Goal: Task Accomplishment & Management: Use online tool/utility

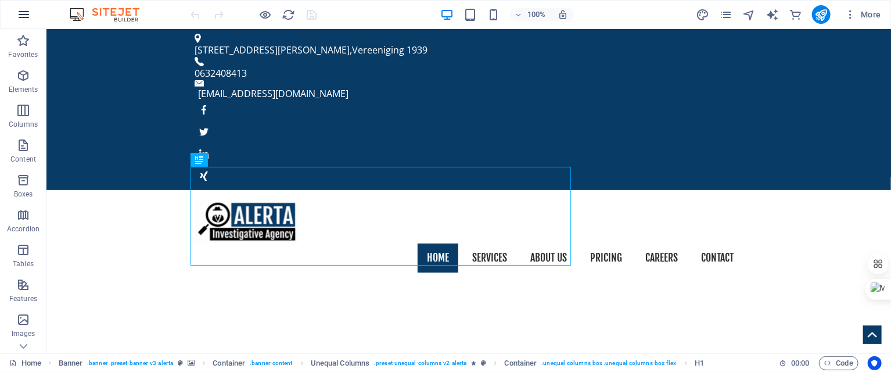
click at [27, 16] on icon "button" at bounding box center [24, 15] width 14 height 14
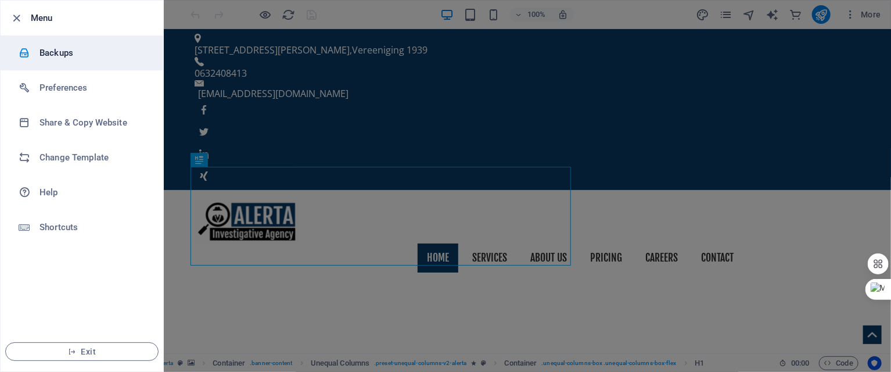
click at [60, 64] on li "Backups" at bounding box center [82, 52] width 163 height 35
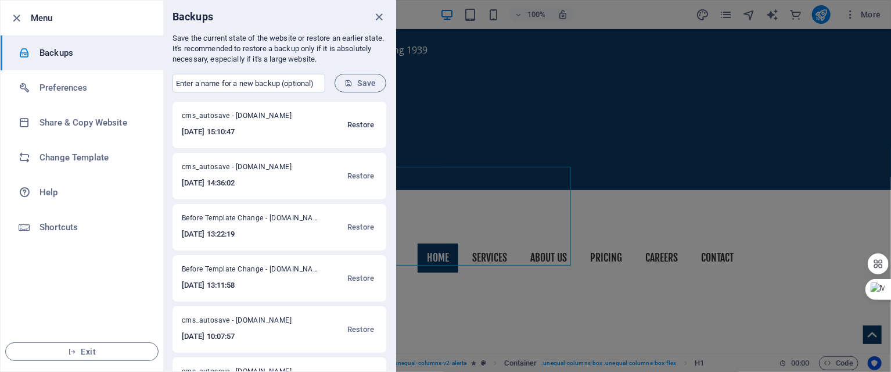
click at [350, 125] on span "Restore" at bounding box center [360, 125] width 27 height 14
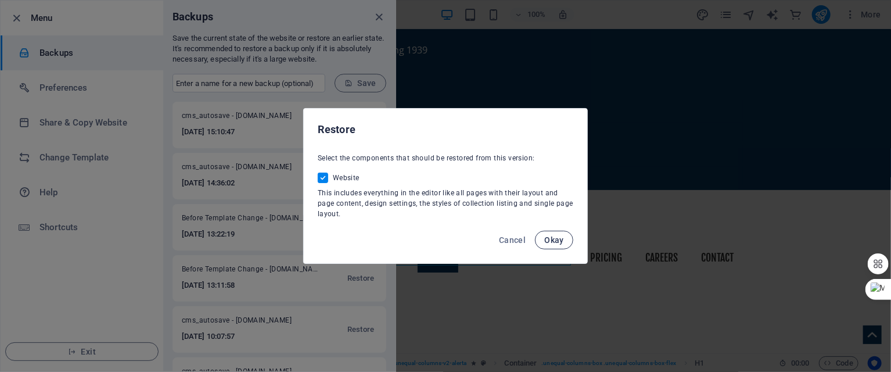
click at [550, 241] on span "Okay" at bounding box center [554, 239] width 20 height 9
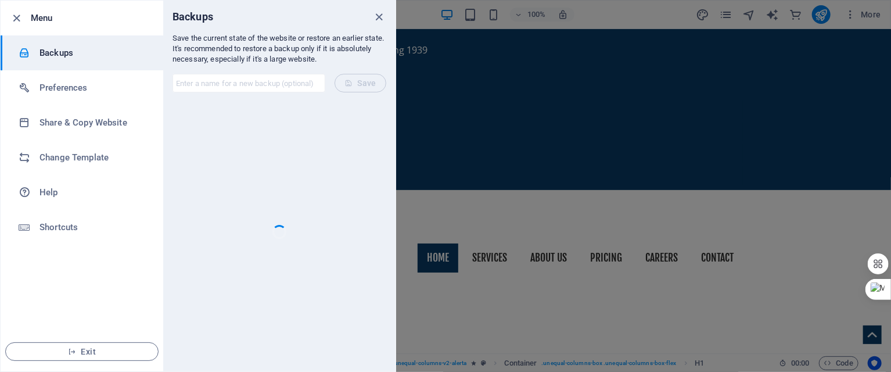
checkbox input "false"
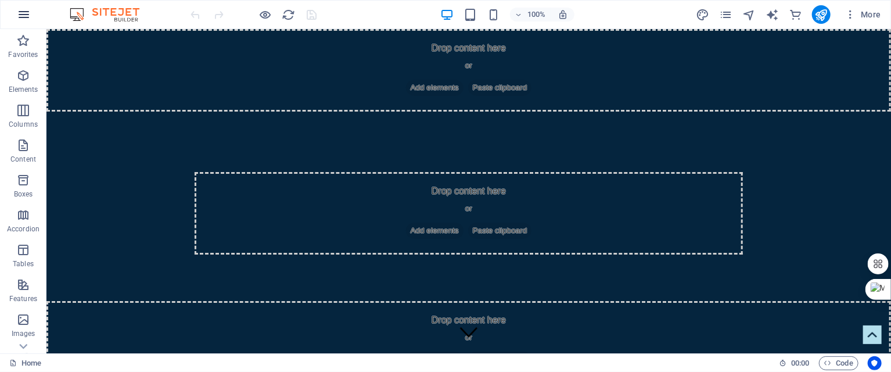
click at [21, 17] on icon "button" at bounding box center [24, 15] width 14 height 14
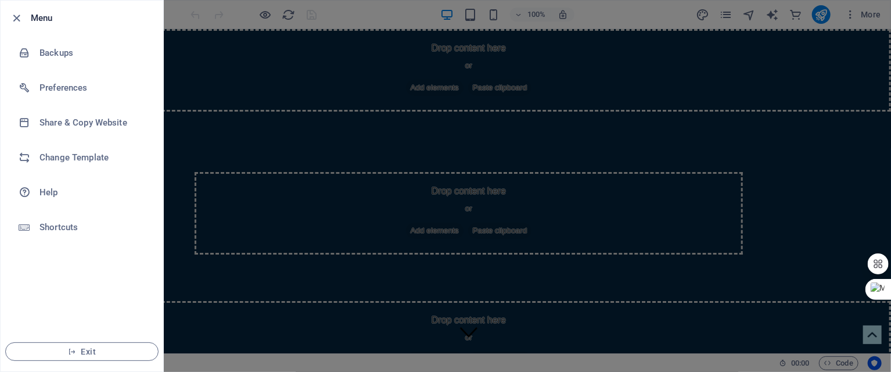
click at [377, 117] on div at bounding box center [445, 186] width 891 height 372
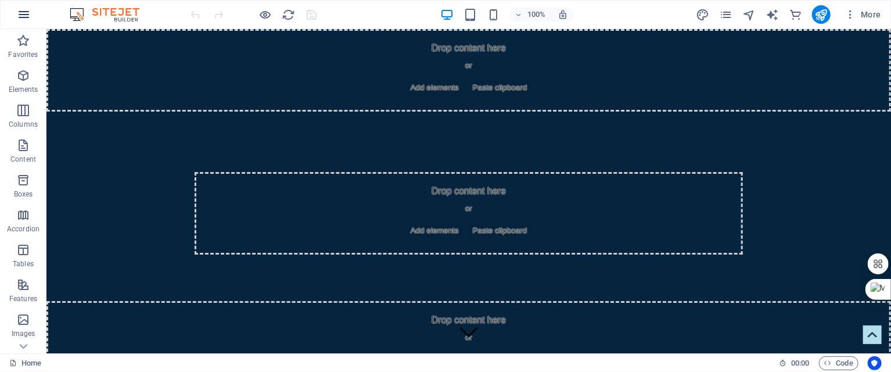
click at [15, 16] on button "button" at bounding box center [24, 15] width 28 height 28
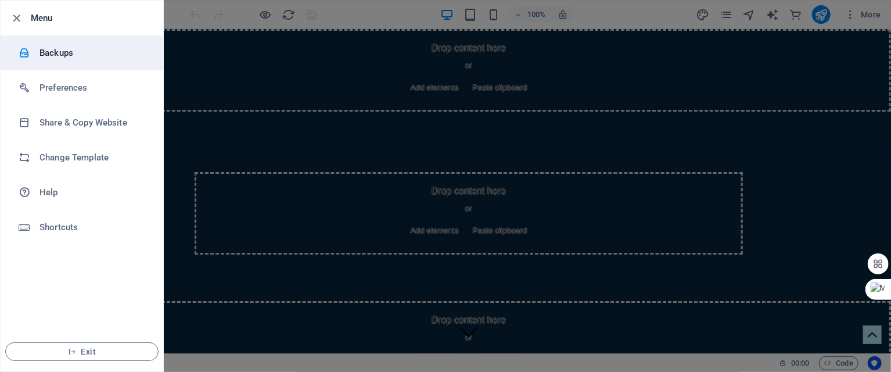
click at [64, 53] on h6 "Backups" at bounding box center [93, 53] width 107 height 14
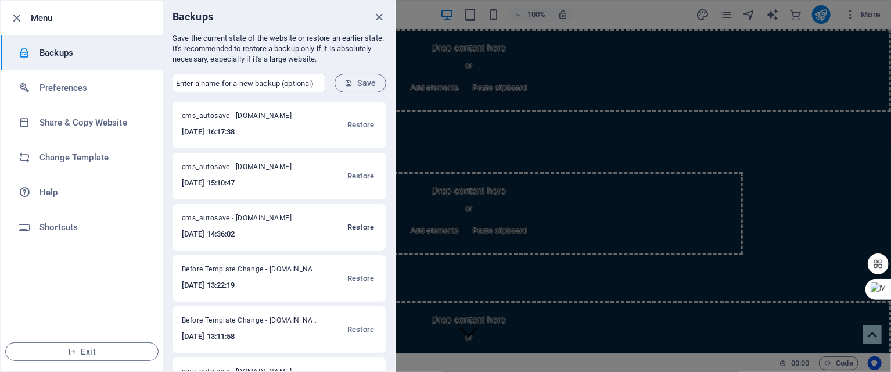
click at [363, 221] on span "Restore" at bounding box center [360, 227] width 27 height 14
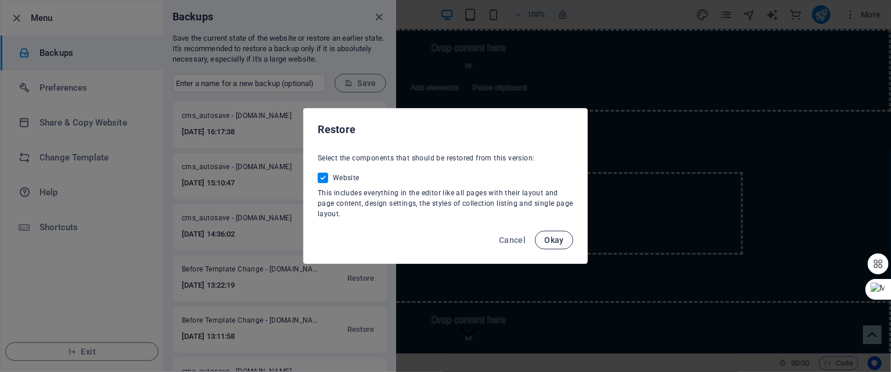
click at [559, 240] on span "Okay" at bounding box center [554, 239] width 20 height 9
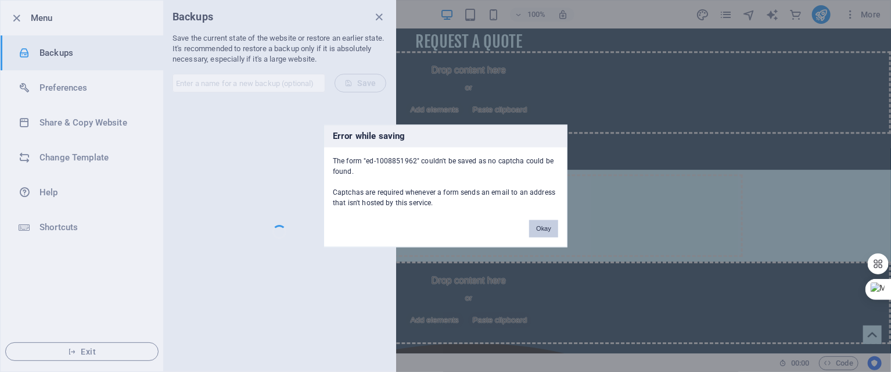
click at [539, 227] on button "Okay" at bounding box center [543, 228] width 29 height 17
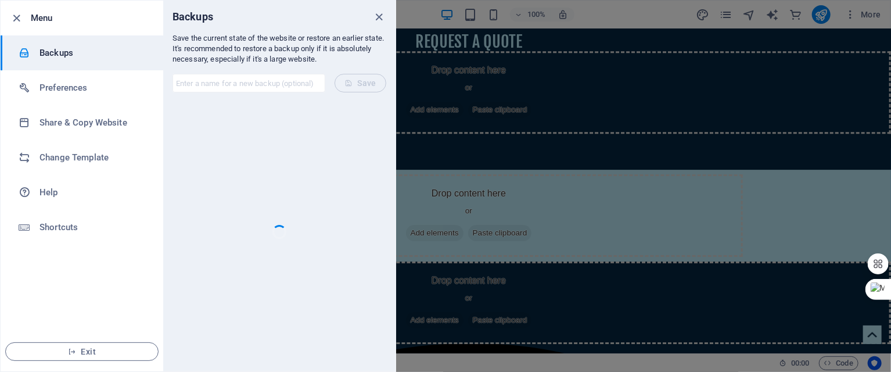
click at [318, 132] on div at bounding box center [280, 232] width 214 height 260
click at [317, 132] on div at bounding box center [280, 232] width 214 height 260
click at [487, 194] on div at bounding box center [445, 186] width 891 height 372
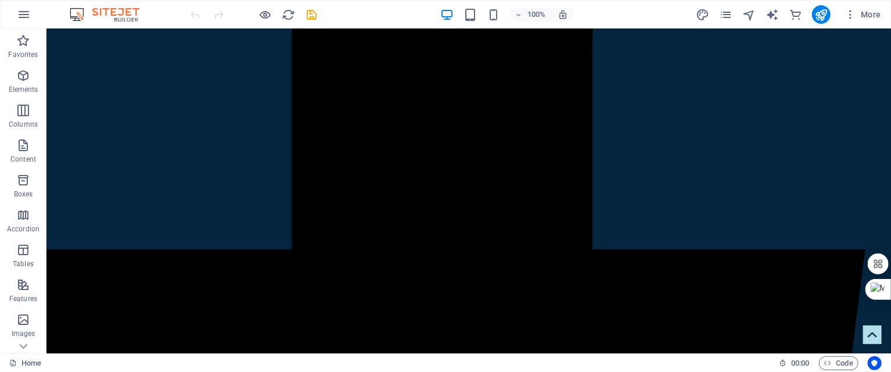
scroll to position [4919, 0]
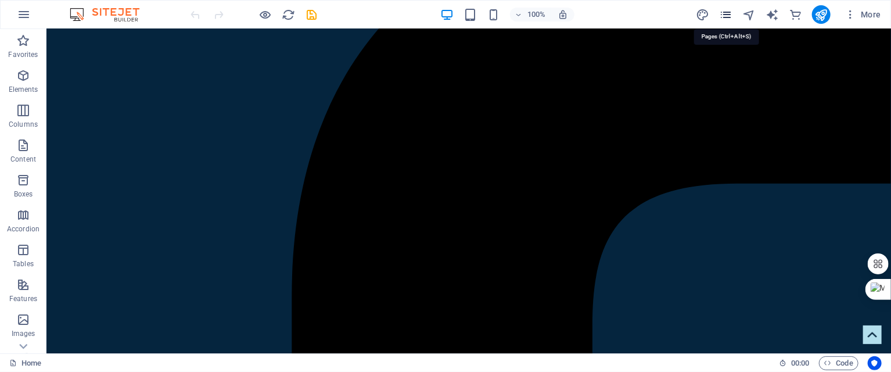
click at [729, 15] on icon "pages" at bounding box center [725, 14] width 13 height 13
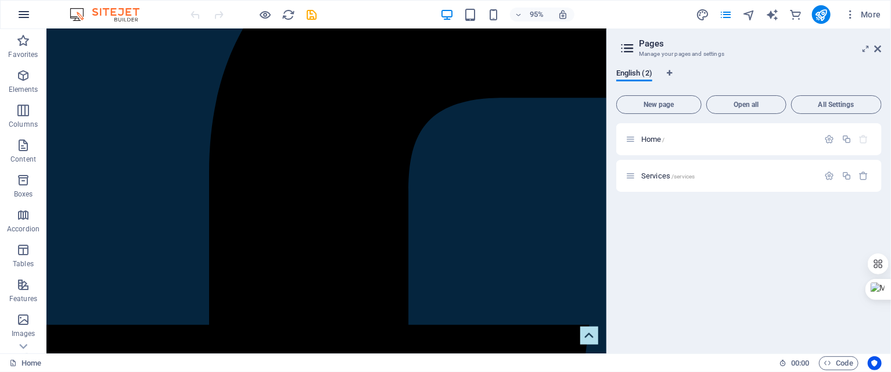
click at [23, 16] on icon "button" at bounding box center [24, 15] width 14 height 14
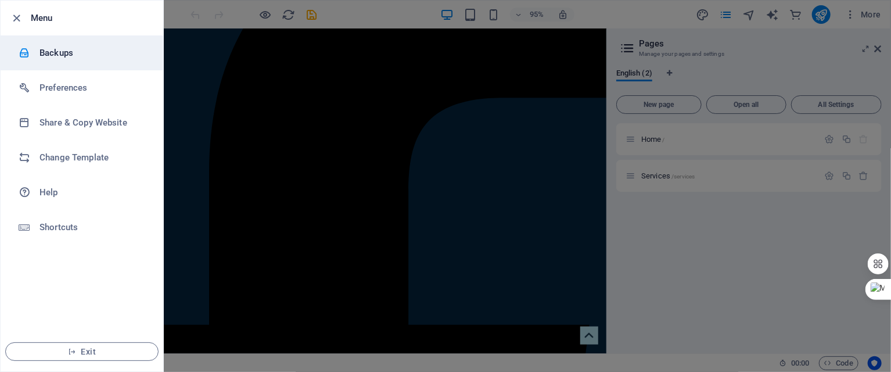
click at [53, 57] on h6 "Backups" at bounding box center [93, 53] width 107 height 14
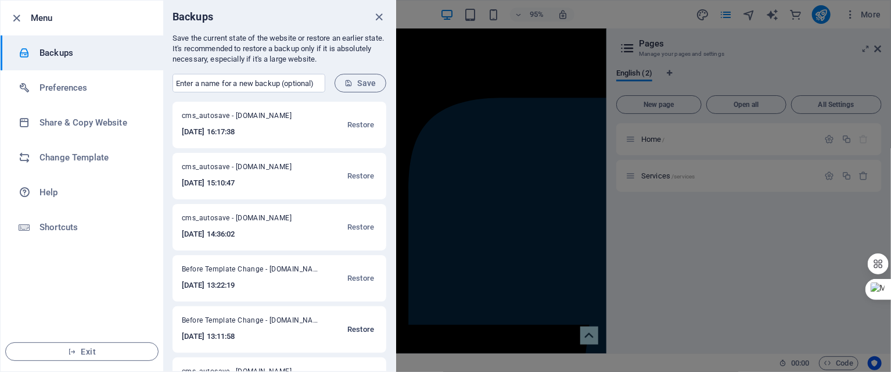
click at [359, 332] on span "Restore" at bounding box center [360, 329] width 27 height 14
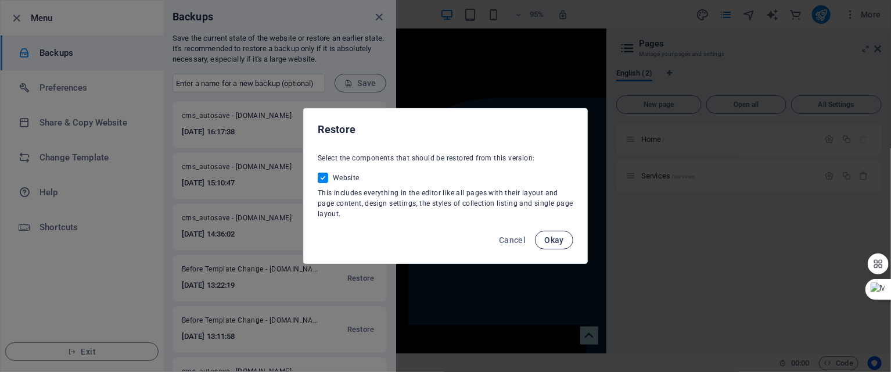
click at [558, 241] on span "Okay" at bounding box center [554, 239] width 20 height 9
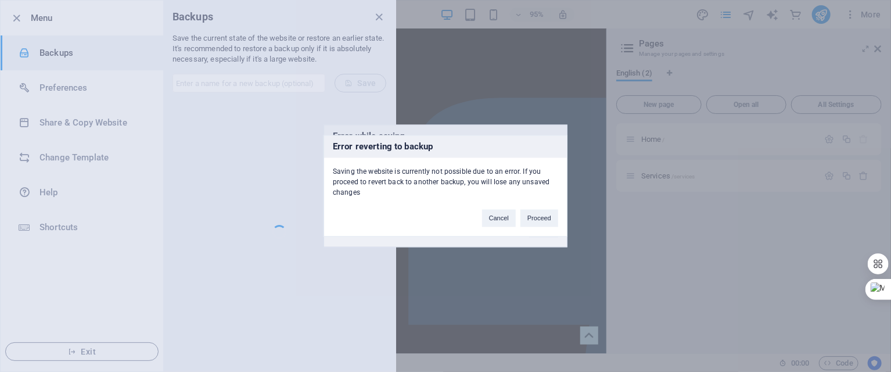
scroll to position [1826, 0]
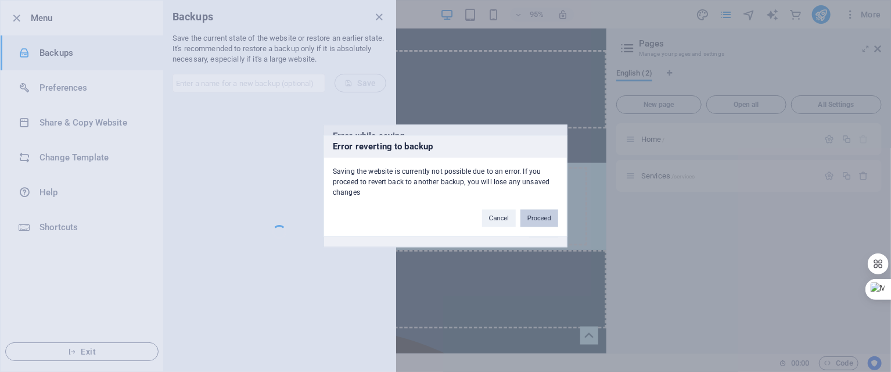
click at [534, 211] on button "Proceed" at bounding box center [540, 218] width 38 height 17
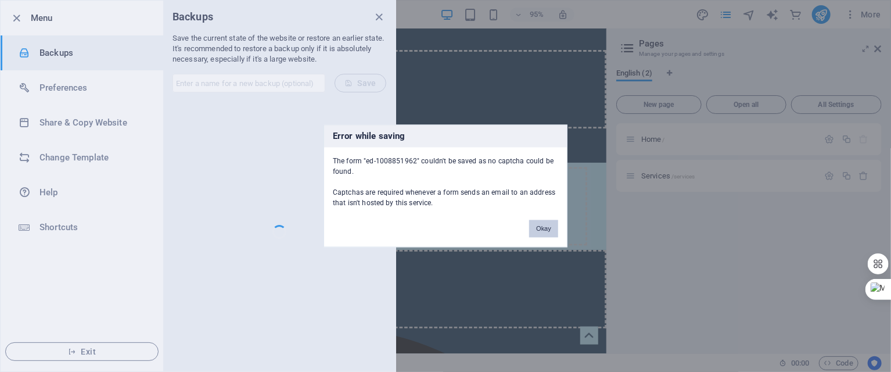
click at [546, 229] on button "Okay" at bounding box center [543, 228] width 29 height 17
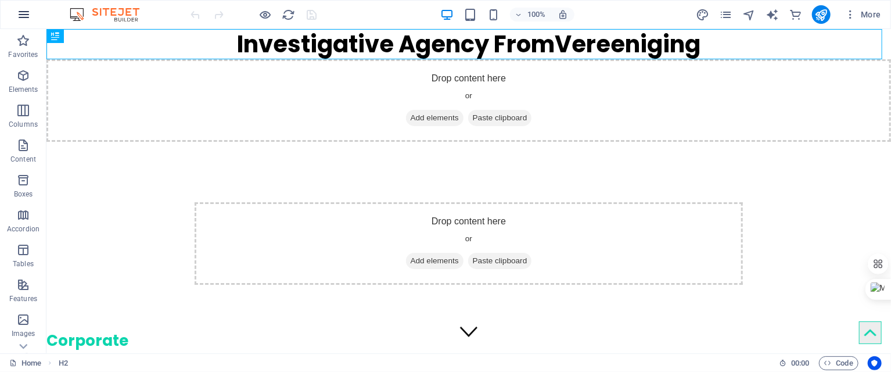
click at [27, 15] on icon "button" at bounding box center [24, 15] width 14 height 14
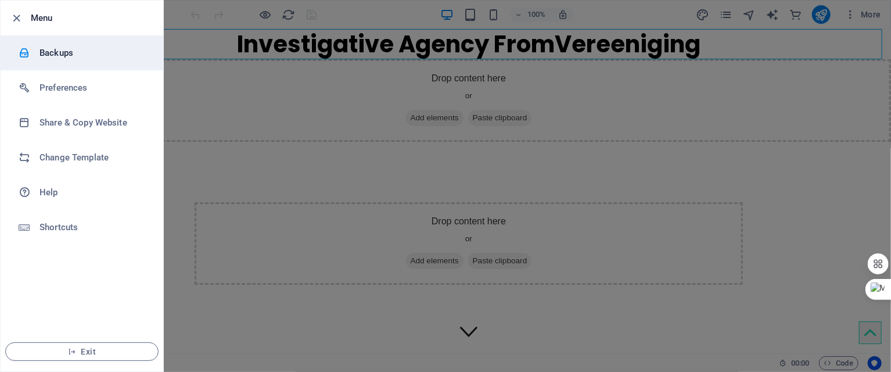
click at [60, 58] on h6 "Backups" at bounding box center [93, 53] width 107 height 14
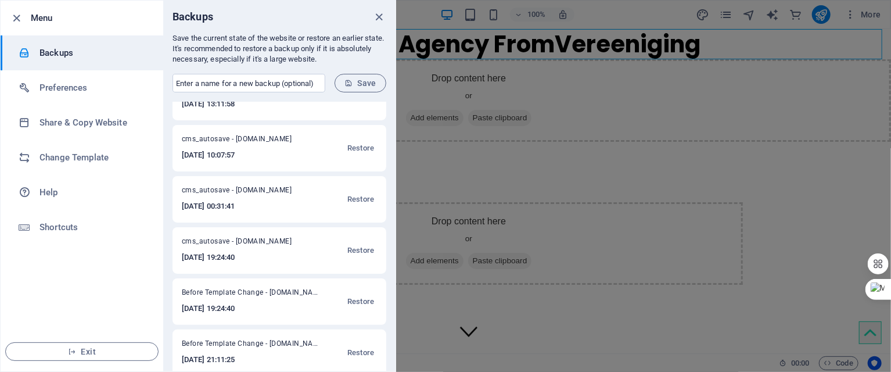
scroll to position [246, 0]
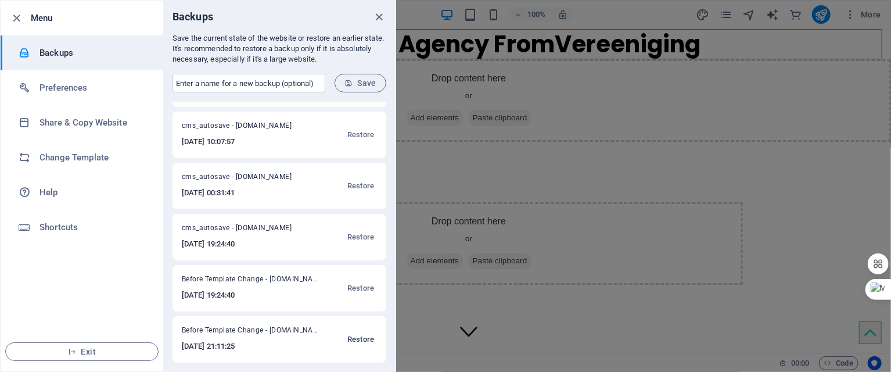
click at [361, 342] on span "Restore" at bounding box center [360, 339] width 27 height 14
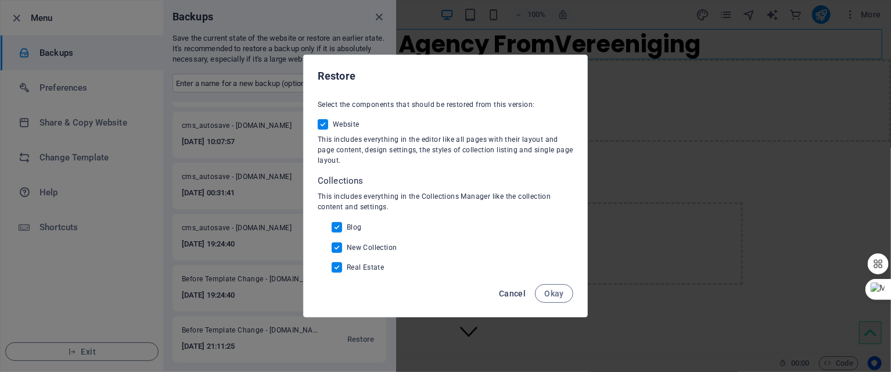
click at [502, 290] on span "Cancel" at bounding box center [512, 293] width 27 height 9
